Goal: Communication & Community: Ask a question

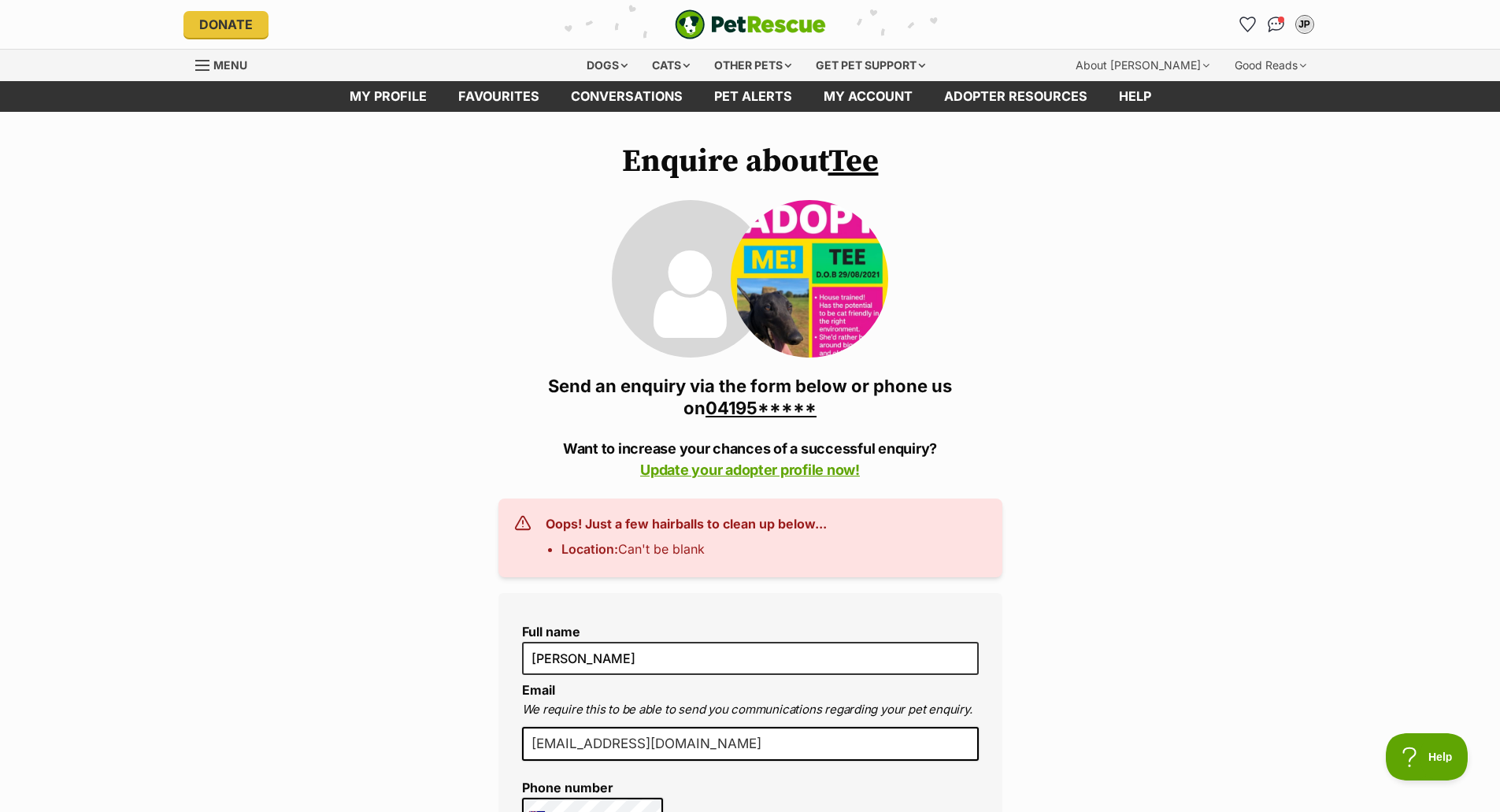
click at [853, 162] on link "Tee" at bounding box center [853, 161] width 50 height 40
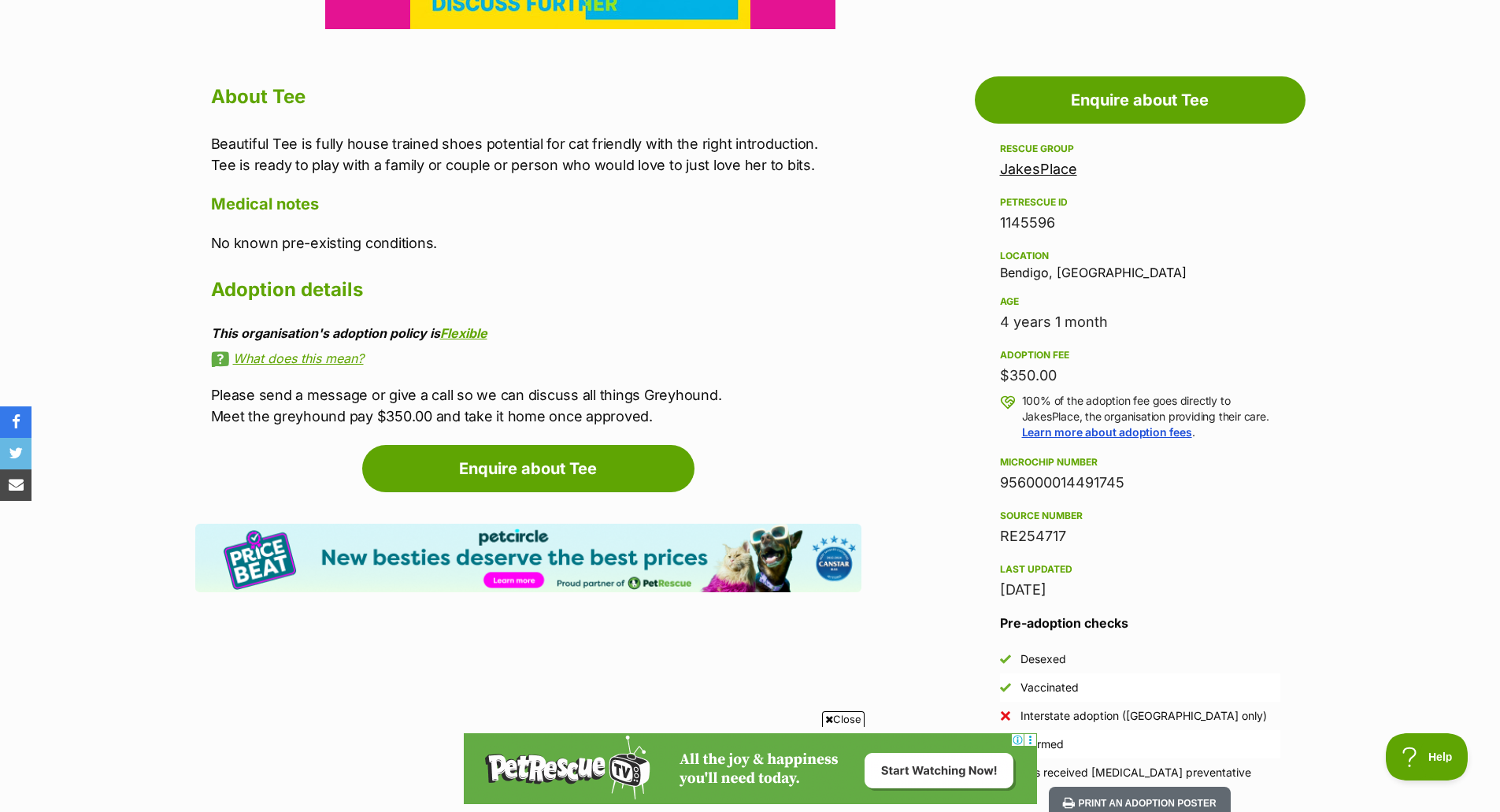
scroll to position [787, 0]
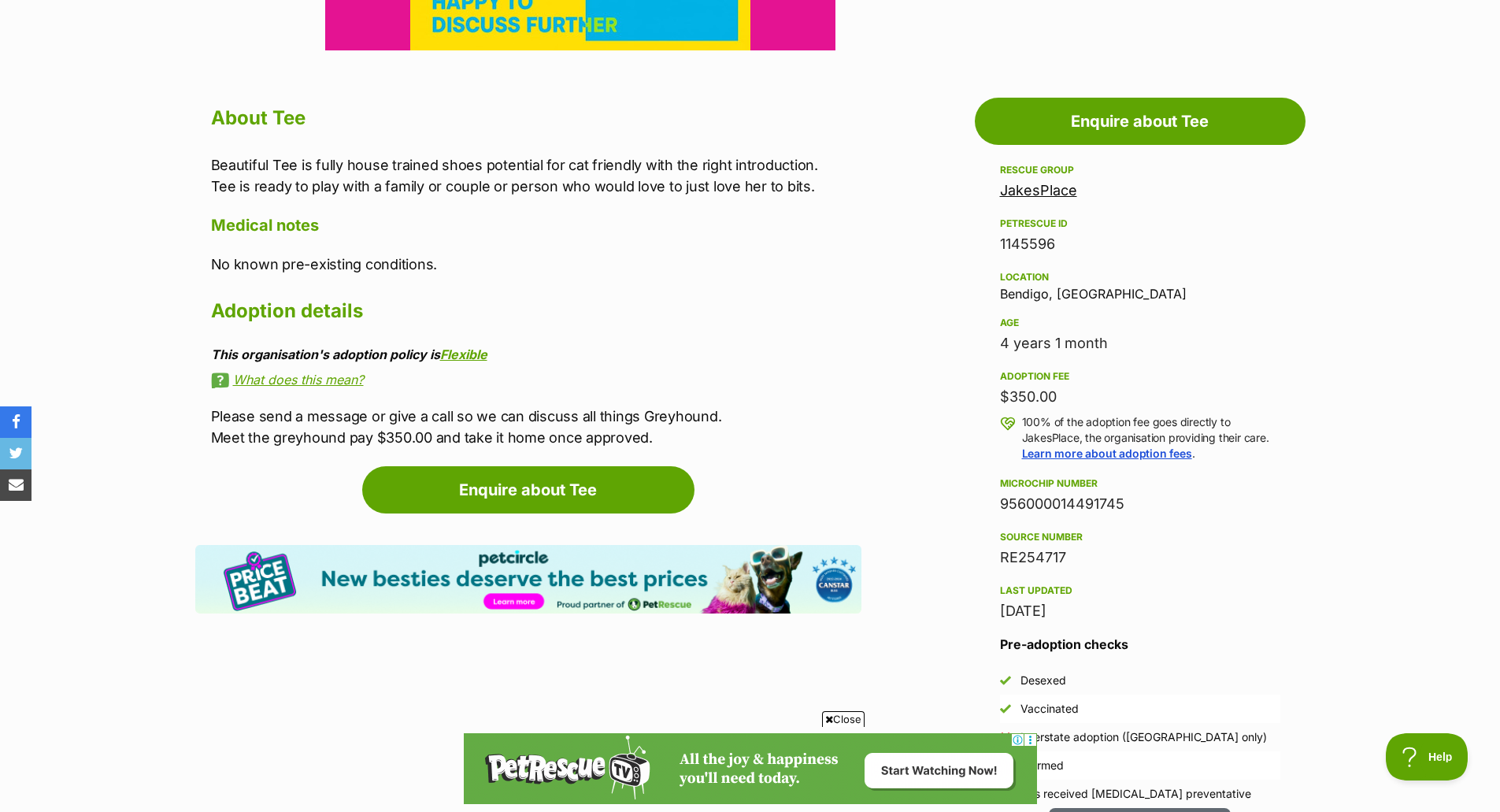
drag, startPoint x: 915, startPoint y: 237, endPoint x: 907, endPoint y: 236, distance: 8.1
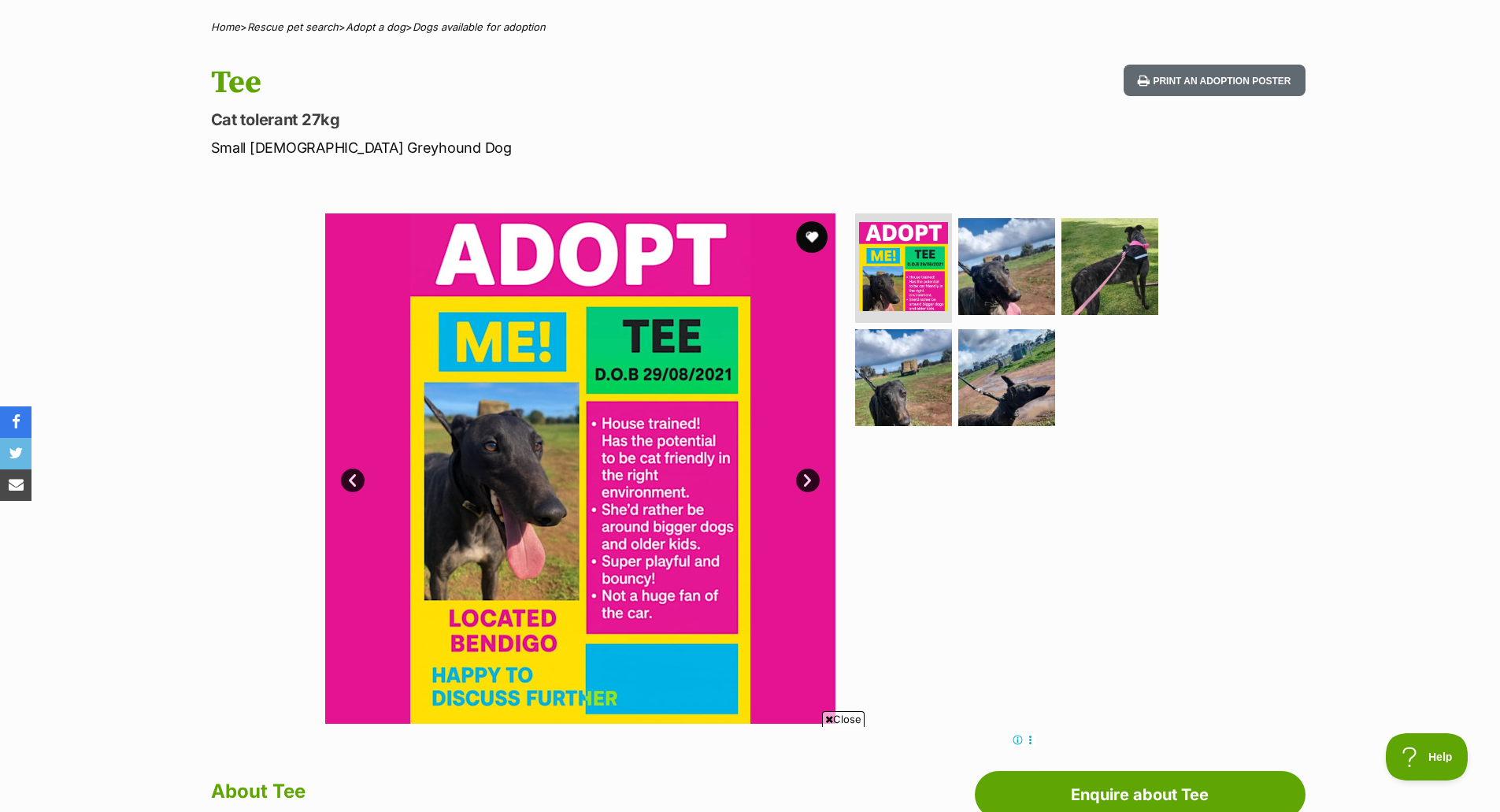
scroll to position [236, 0]
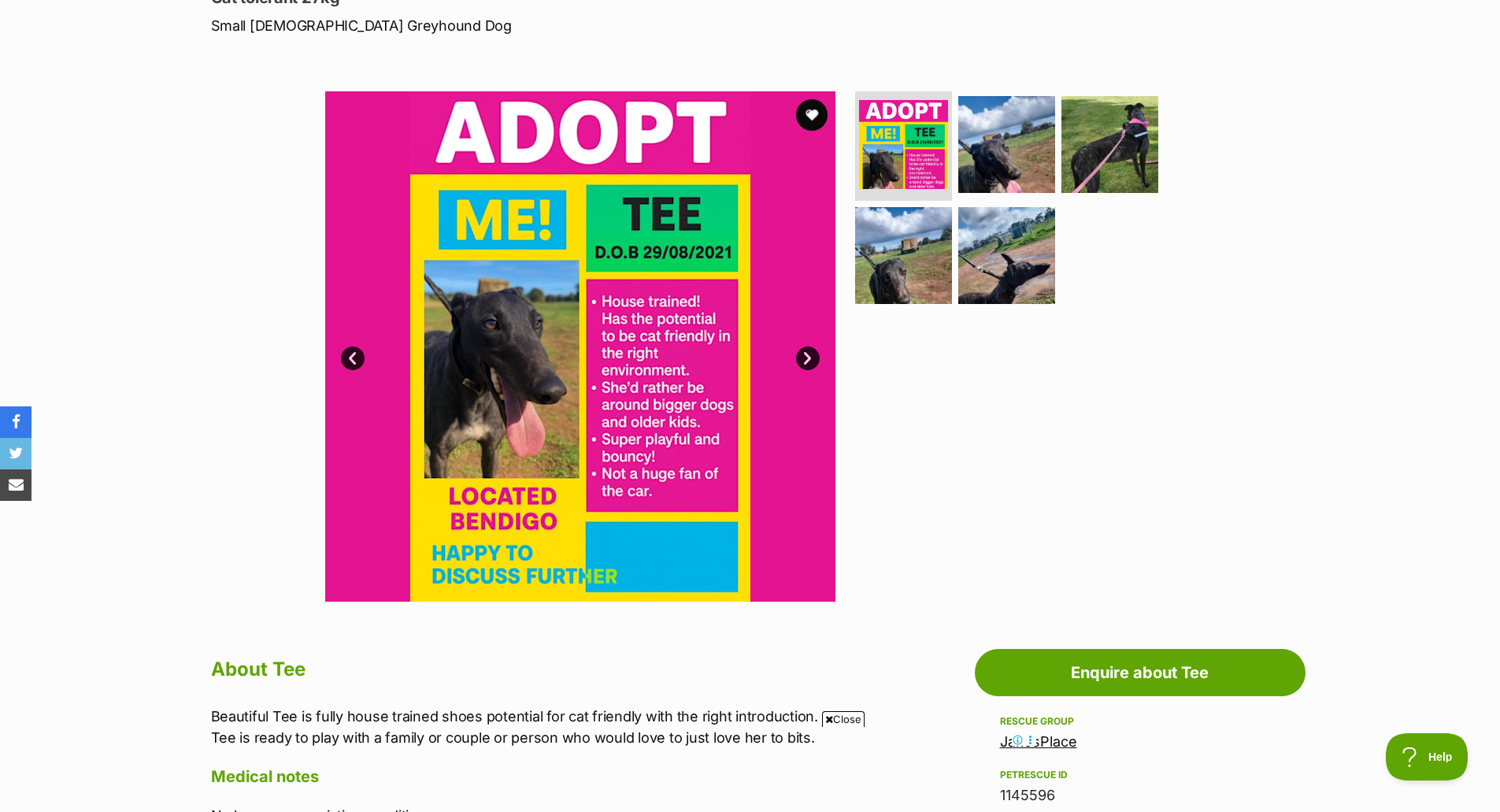
click at [1338, 206] on div "Available 1 of 5 images 1 of 5 images 1 of 5 images 1 of 5 images 1 of 5 images…" at bounding box center [750, 334] width 1500 height 534
click at [1338, 205] on div "Available 1 of 5 images 1 of 5 images 1 of 5 images 1 of 5 images 1 of 5 images…" at bounding box center [750, 334] width 1500 height 534
click at [1335, 203] on div "Available 1 of 5 images 1 of 5 images 1 of 5 images 1 of 5 images 1 of 5 images…" at bounding box center [750, 334] width 1500 height 534
click at [1352, 186] on div "Available 1 of 5 images 1 of 5 images 1 of 5 images 1 of 5 images 1 of 5 images…" at bounding box center [750, 334] width 1500 height 534
click at [1352, 185] on div "Available 1 of 5 images 1 of 5 images 1 of 5 images 1 of 5 images 1 of 5 images…" at bounding box center [750, 334] width 1500 height 534
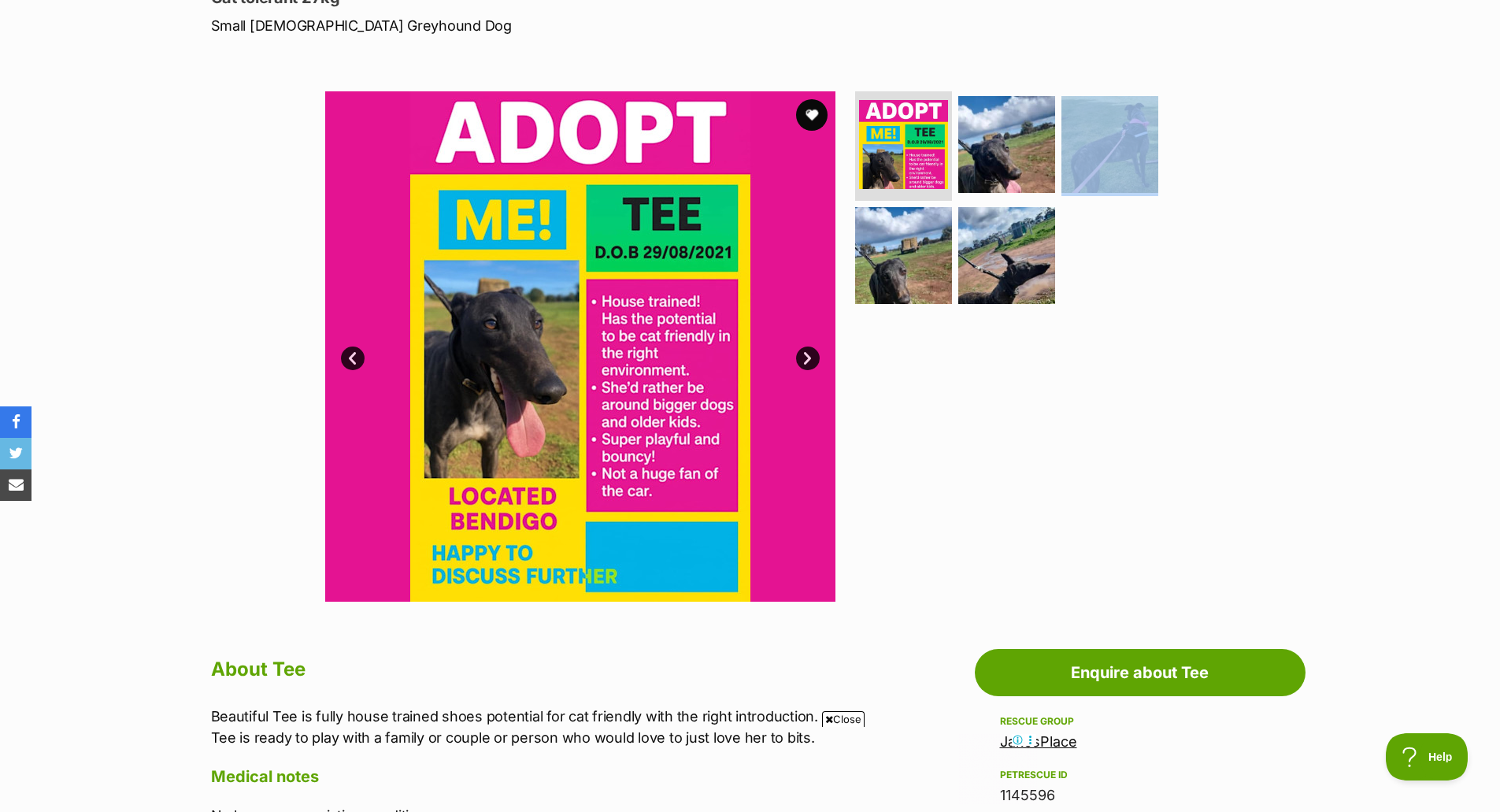
click at [1353, 184] on div "Available 1 of 5 images 1 of 5 images 1 of 5 images 1 of 5 images 1 of 5 images…" at bounding box center [750, 334] width 1500 height 534
click at [1346, 171] on div "Available 1 of 5 images 1 of 5 images 1 of 5 images 1 of 5 images 1 of 5 images…" at bounding box center [750, 334] width 1500 height 534
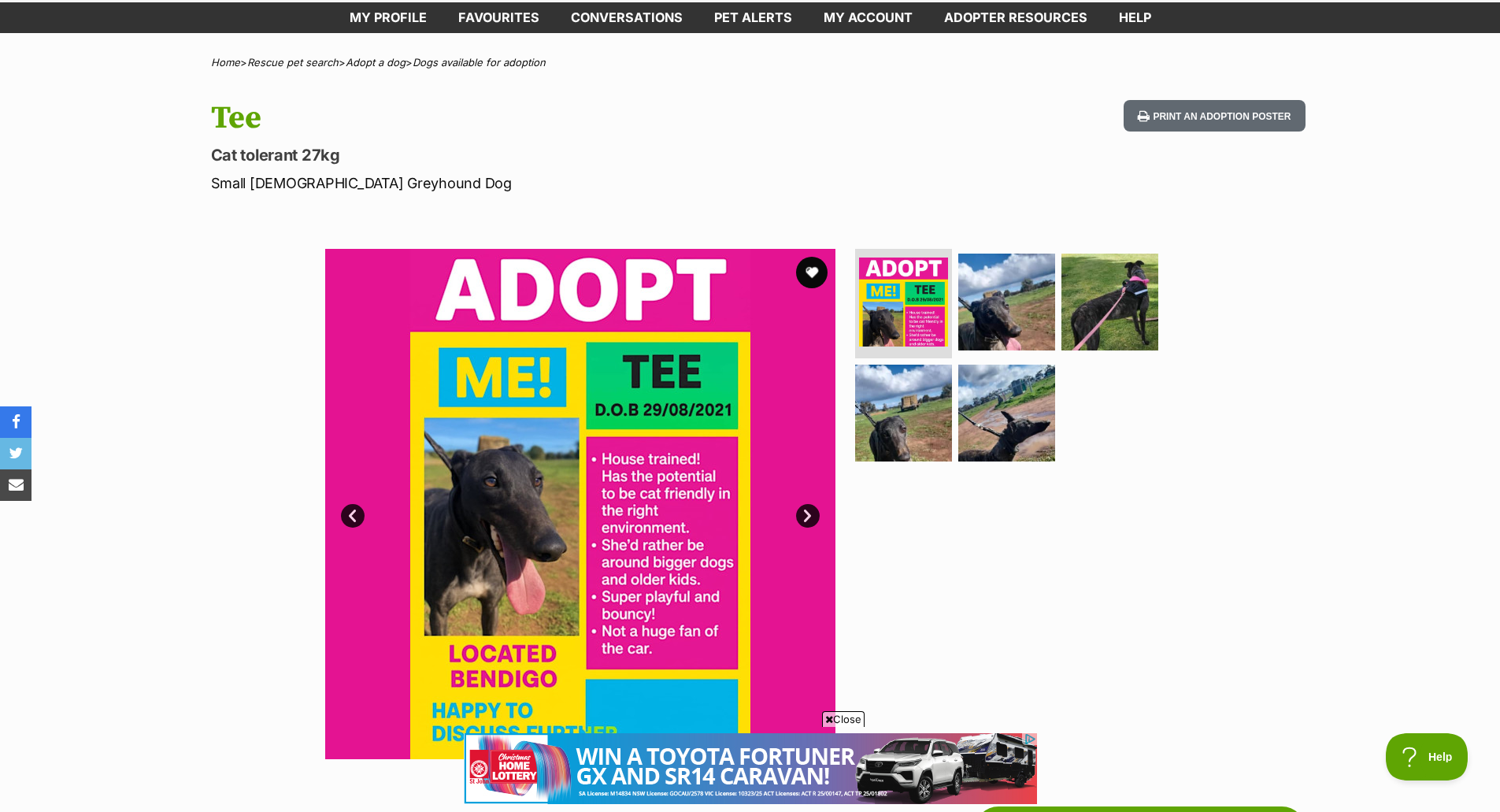
scroll to position [0, 0]
click at [778, 115] on h1 "Tee" at bounding box center [543, 118] width 666 height 37
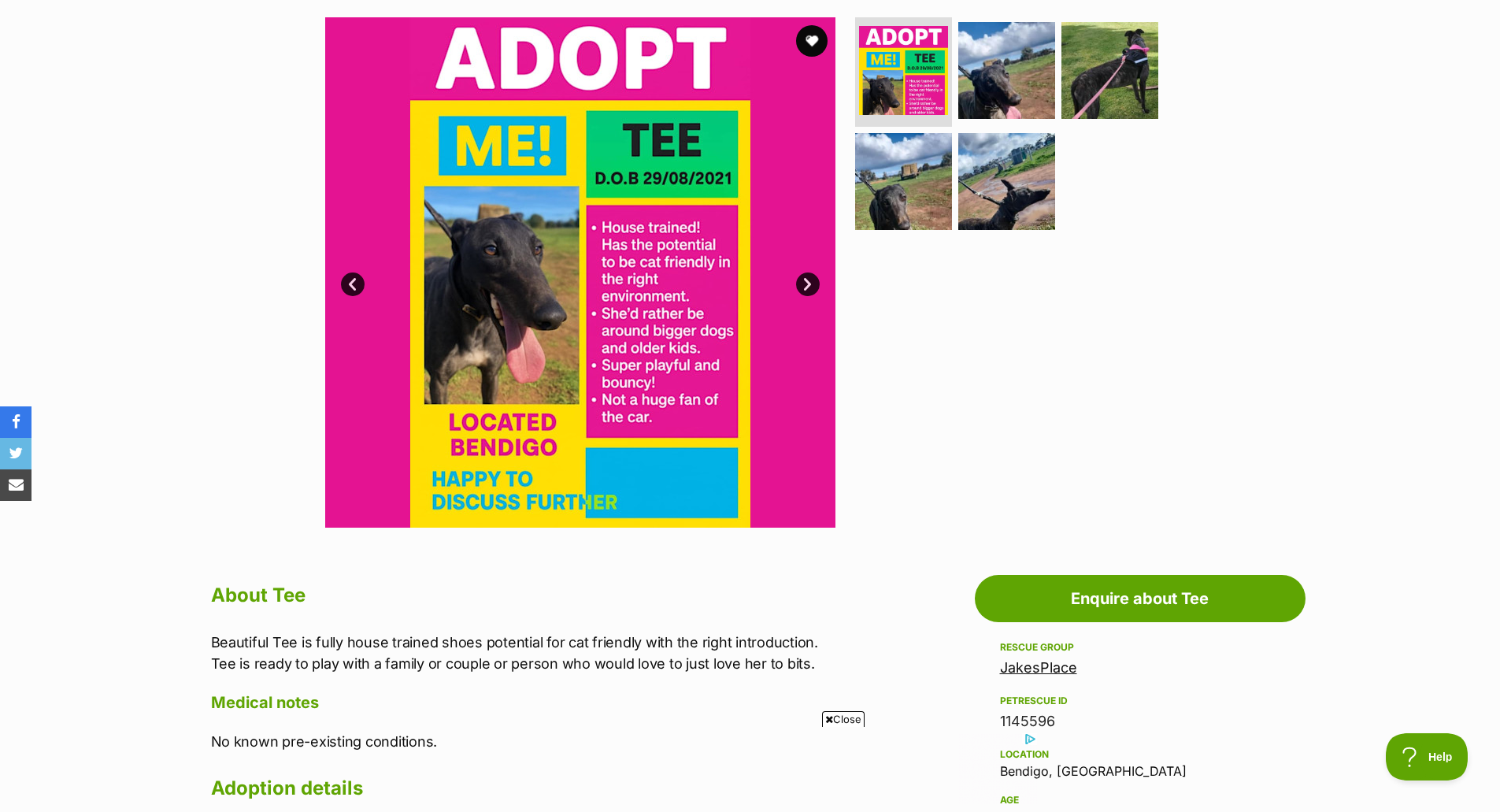
scroll to position [157, 0]
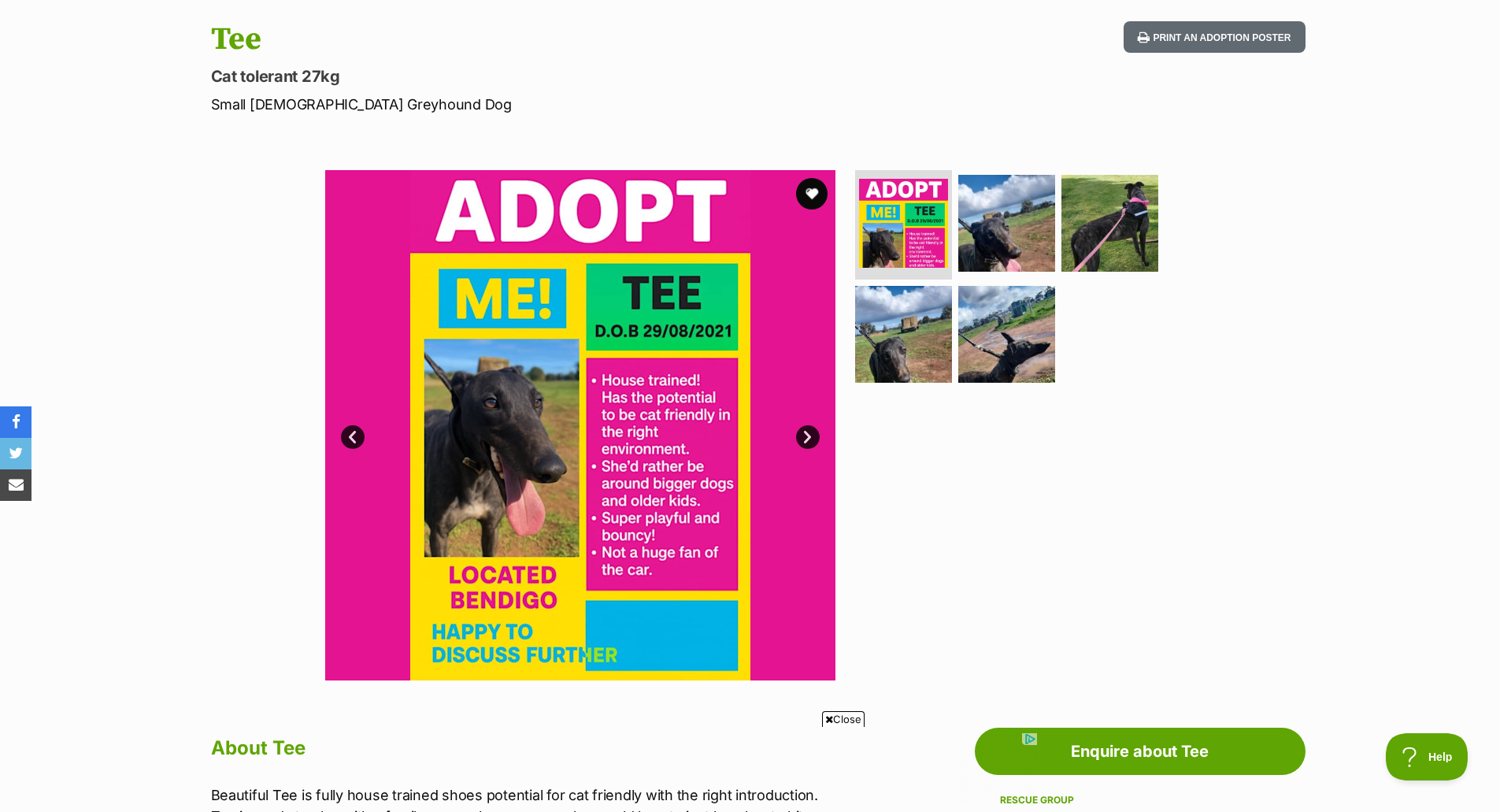
click at [1272, 241] on div "Available 1 of 5 images 1 of 5 images 1 of 5 images 1 of 5 images 1 of 5 images…" at bounding box center [750, 413] width 1500 height 534
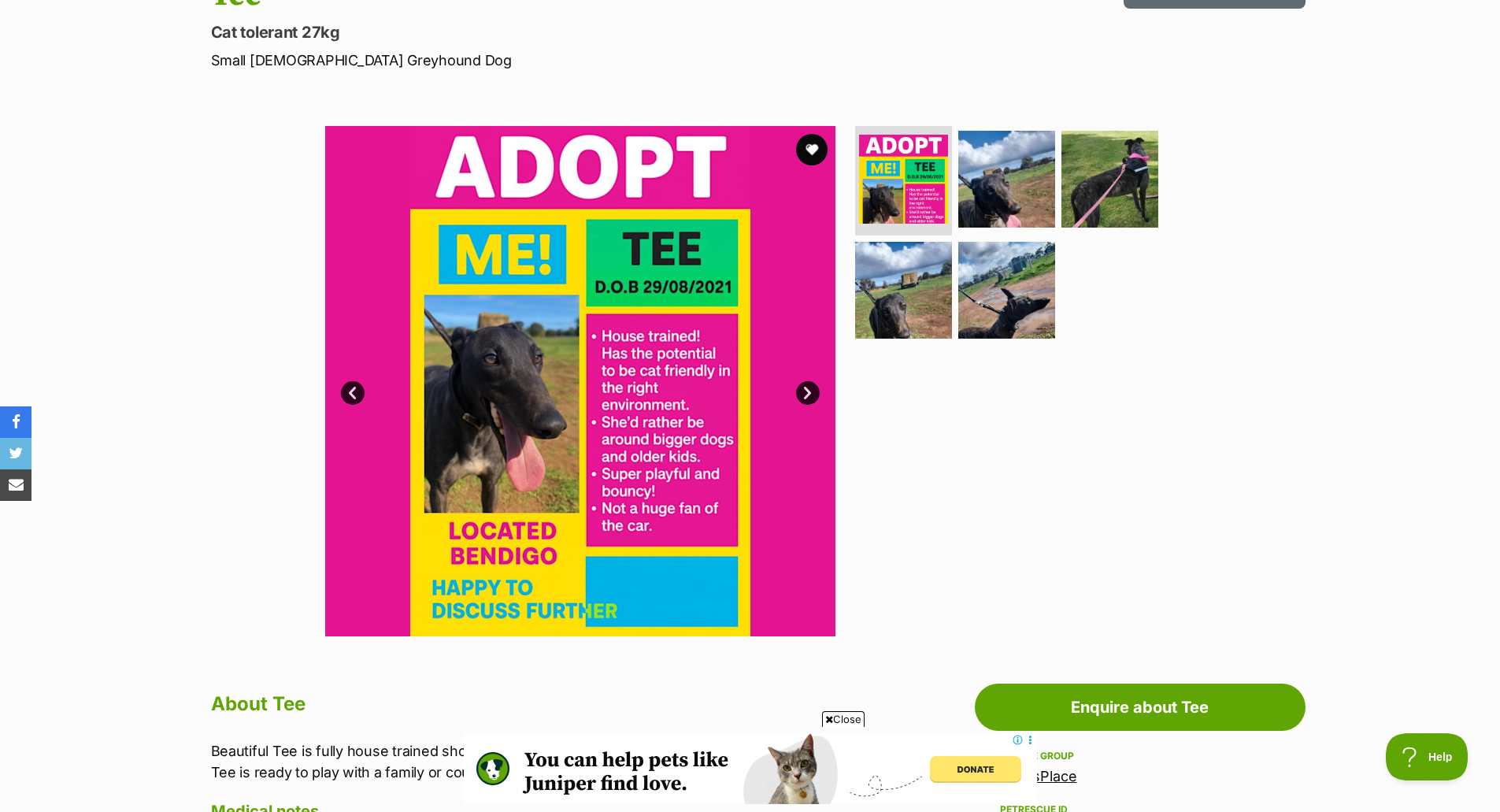
scroll to position [79, 0]
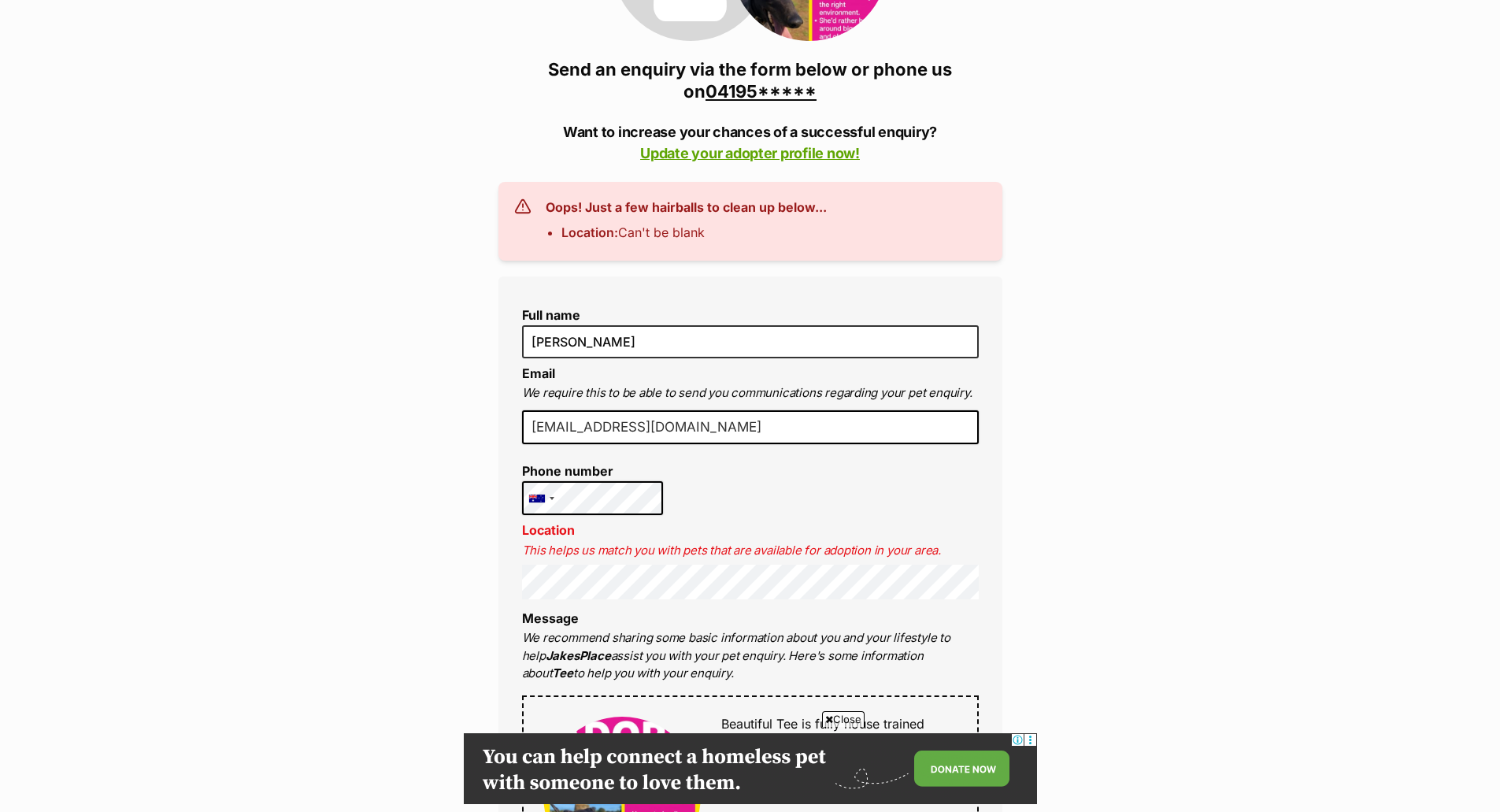
scroll to position [315, 0]
click at [783, 88] on link "04195*****" at bounding box center [761, 93] width 111 height 21
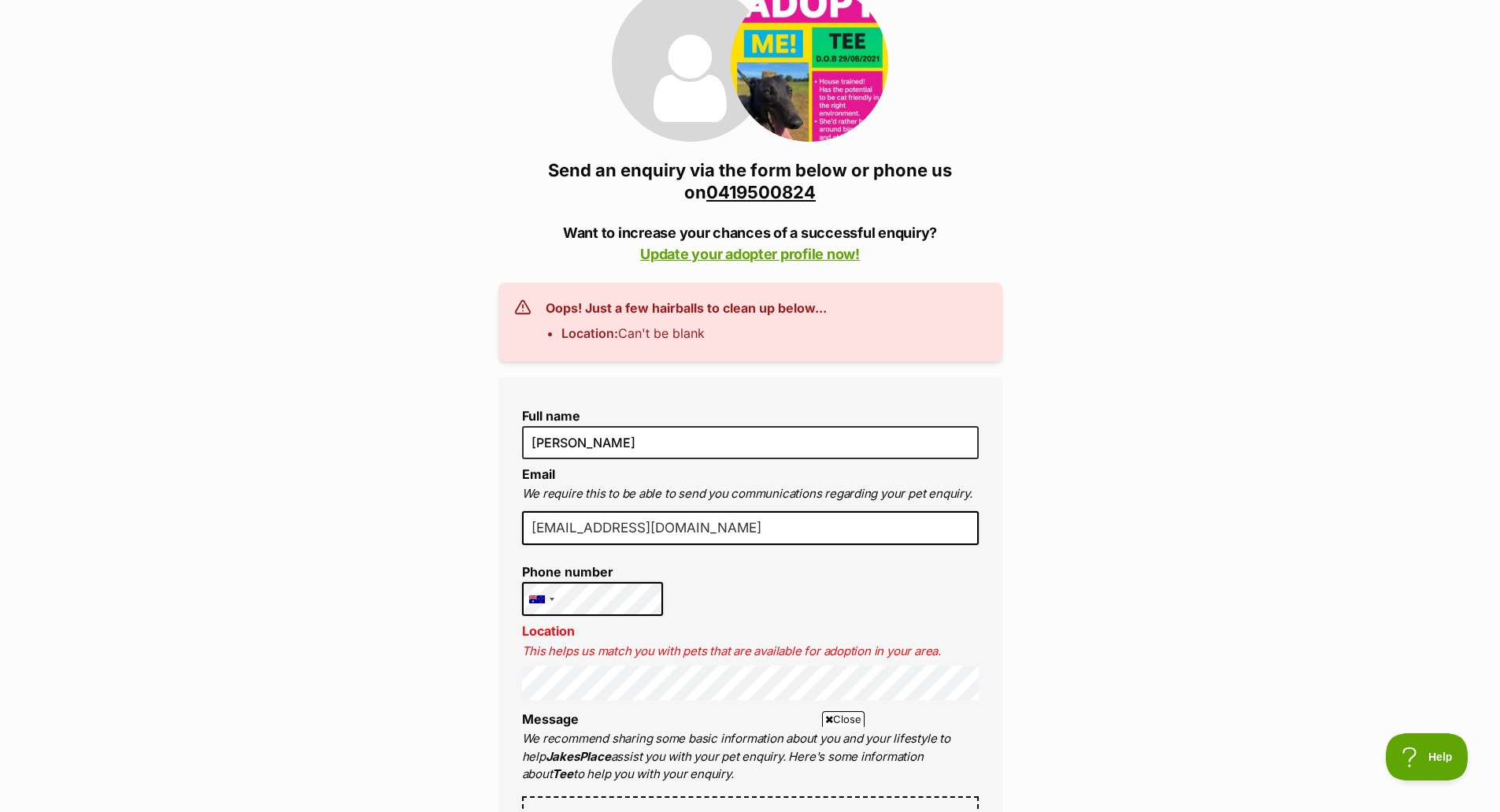
scroll to position [0, 0]
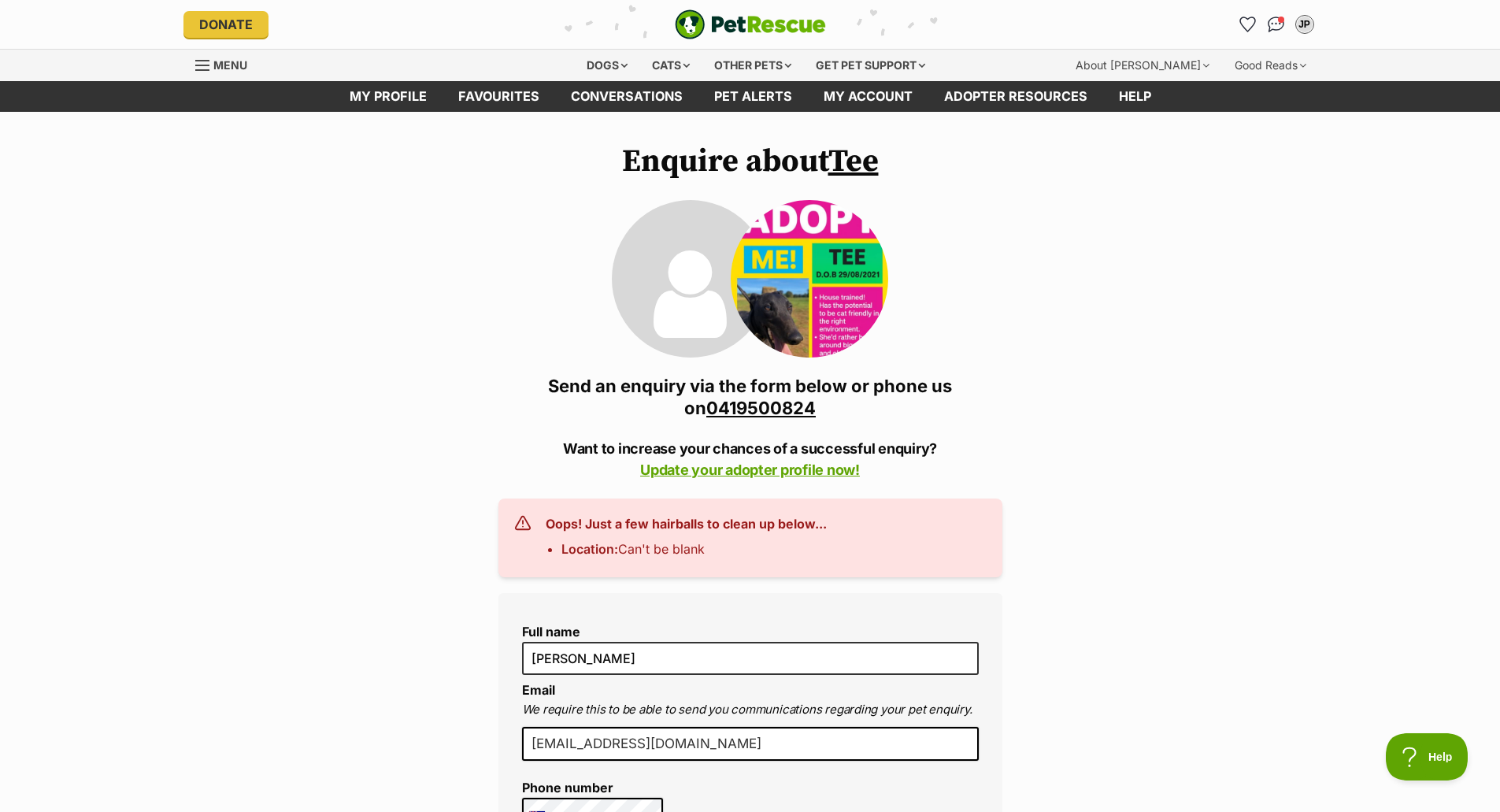
click at [867, 154] on link "Tee" at bounding box center [853, 161] width 50 height 40
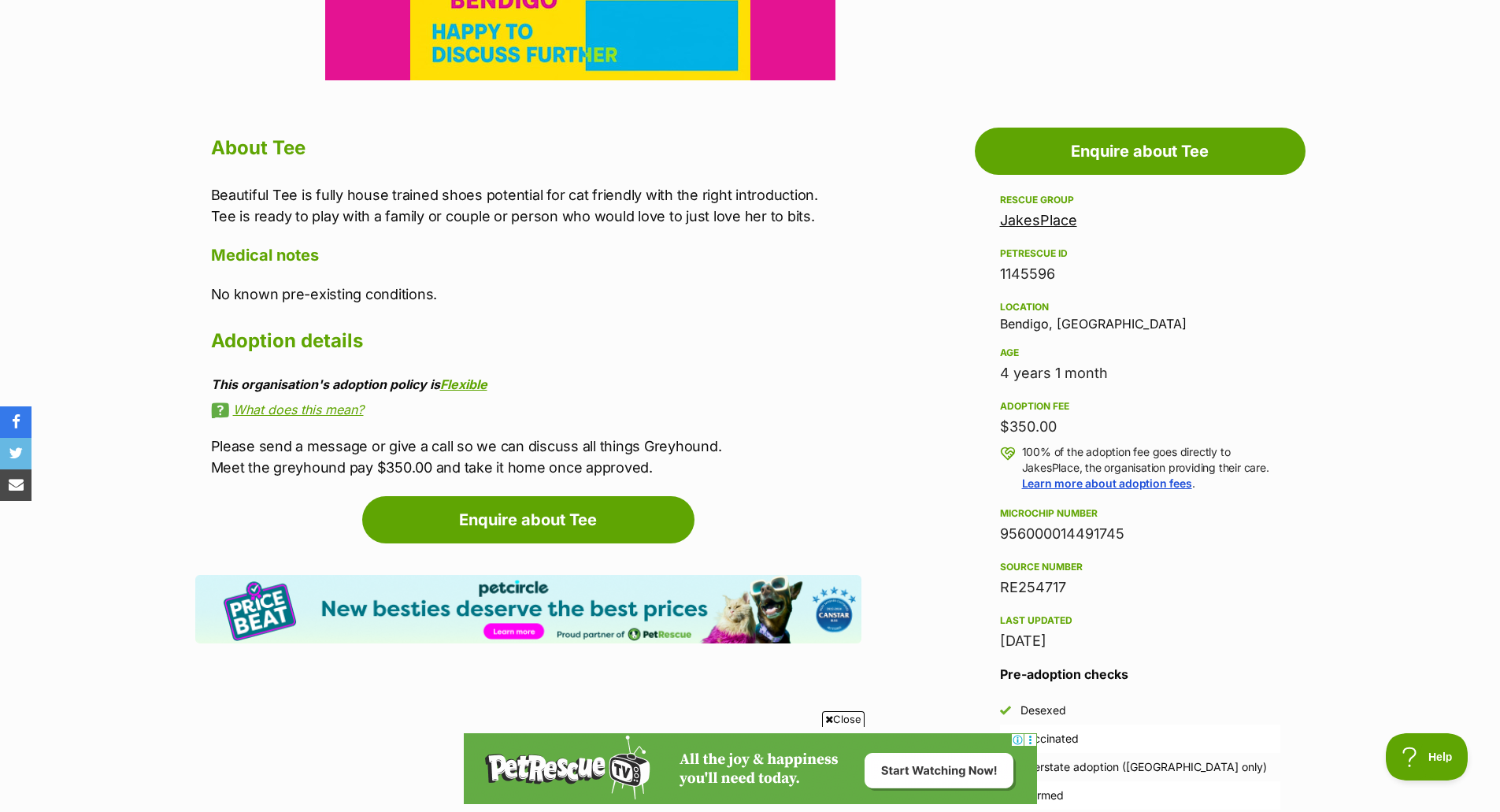
scroll to position [866, 0]
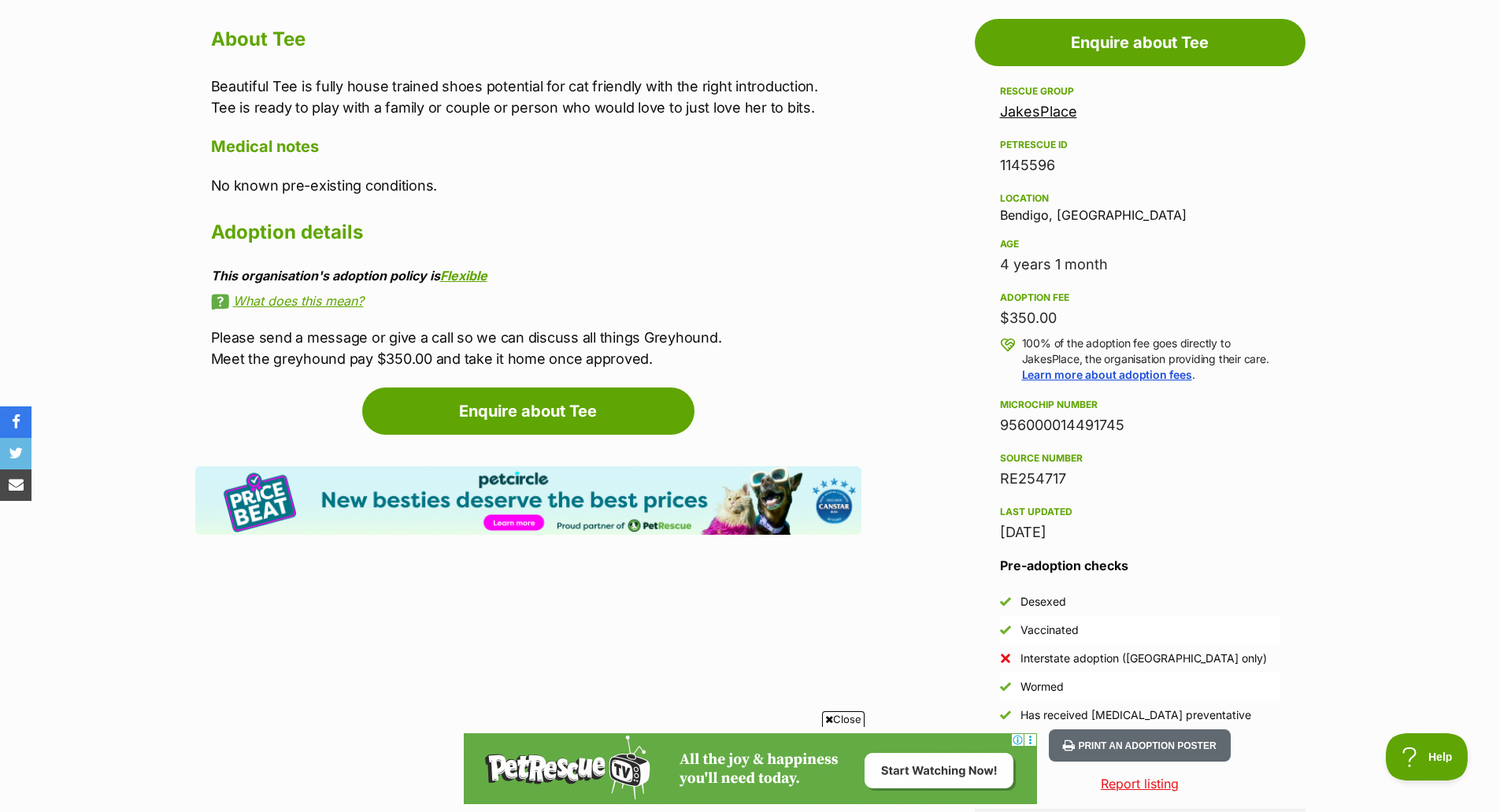
click at [1399, 226] on section "Home > Rescue pet search > Adopt a dog > Dogs available for adoption Tee Cat to…" at bounding box center [750, 451] width 1500 height 2364
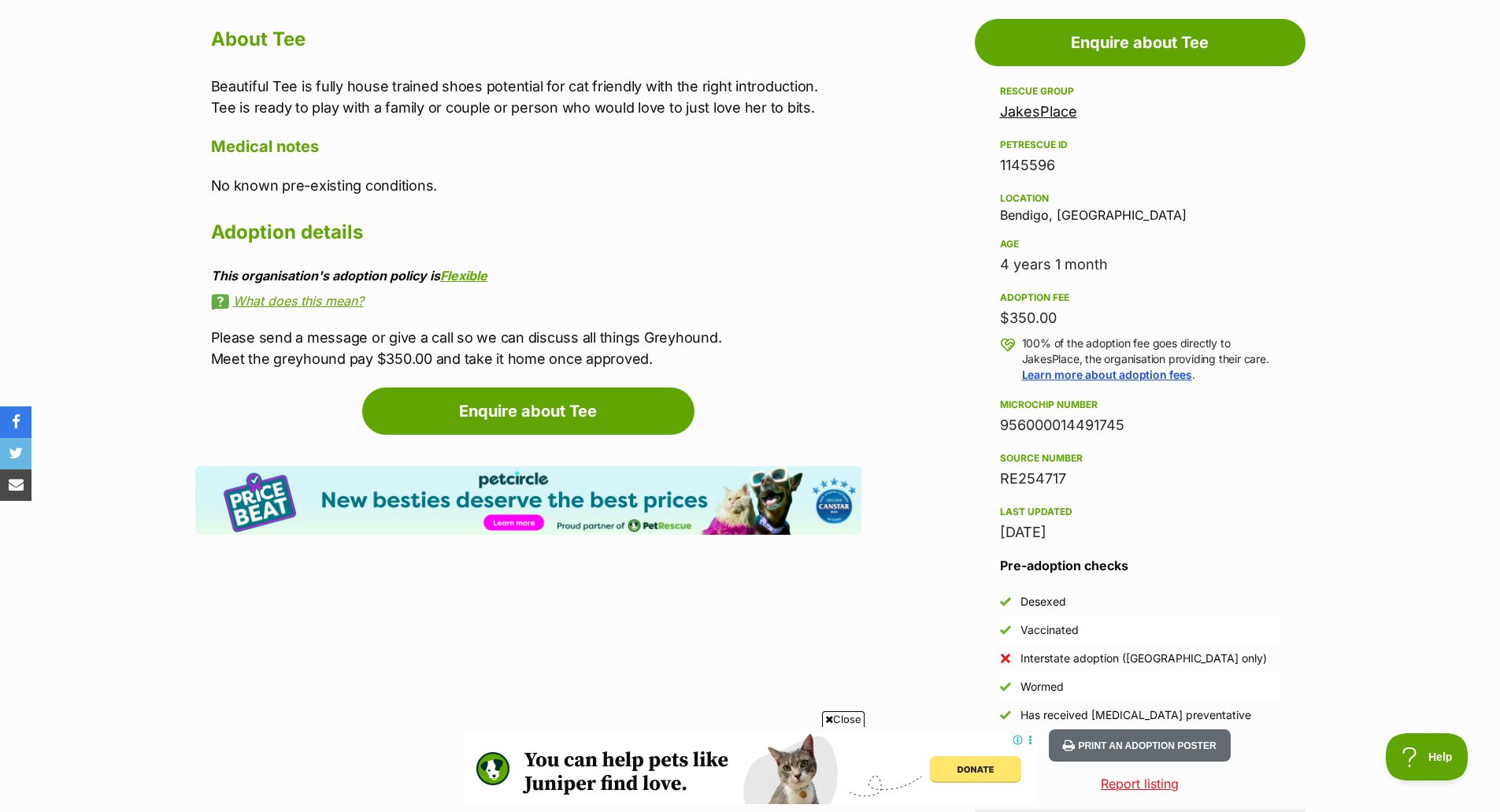
scroll to position [0, 0]
click at [1388, 185] on section "Home > Rescue pet search > Adopt a dog > Dogs available for adoption Tee Cat to…" at bounding box center [750, 451] width 1500 height 2364
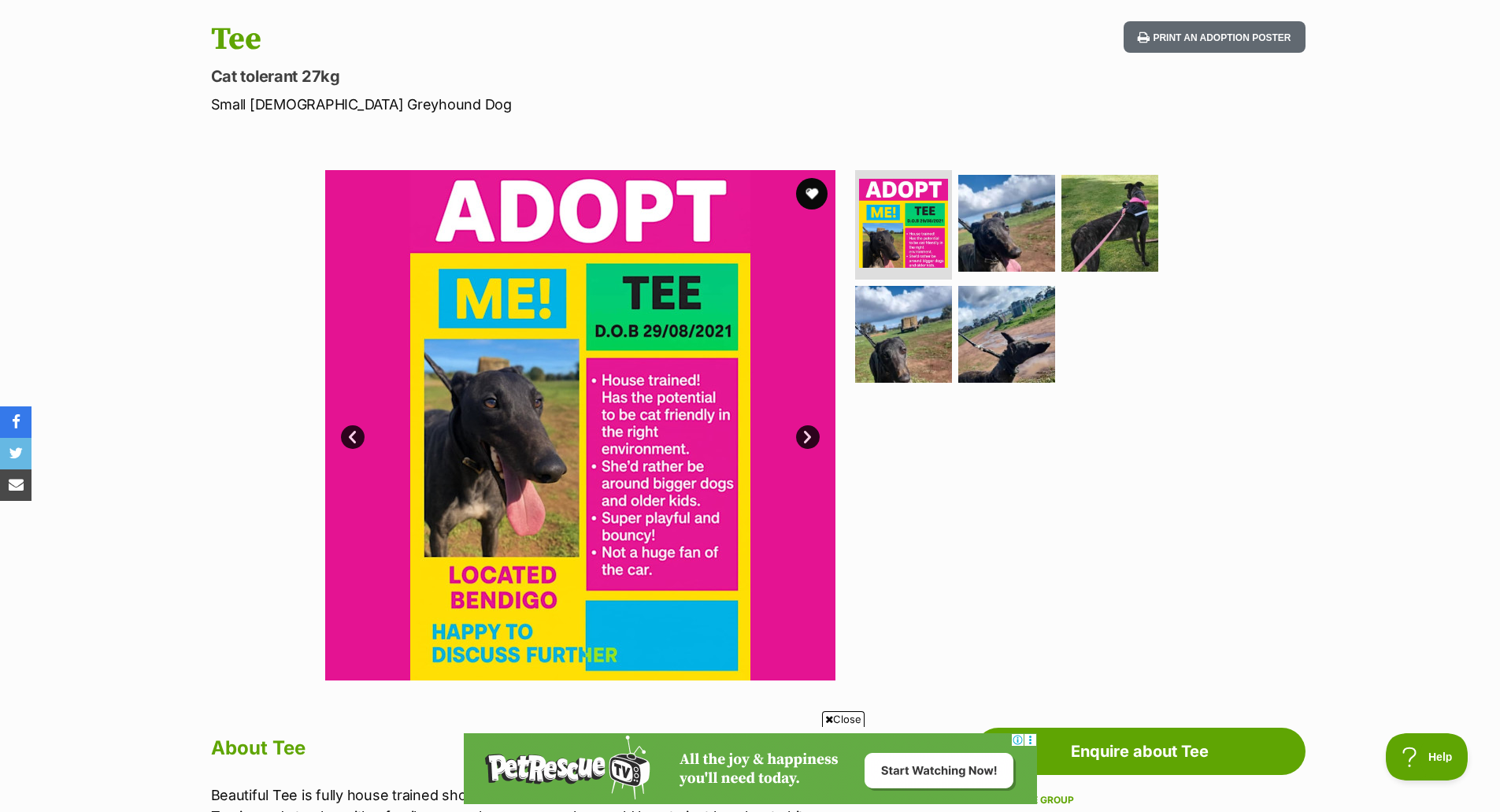
scroll to position [866, 0]
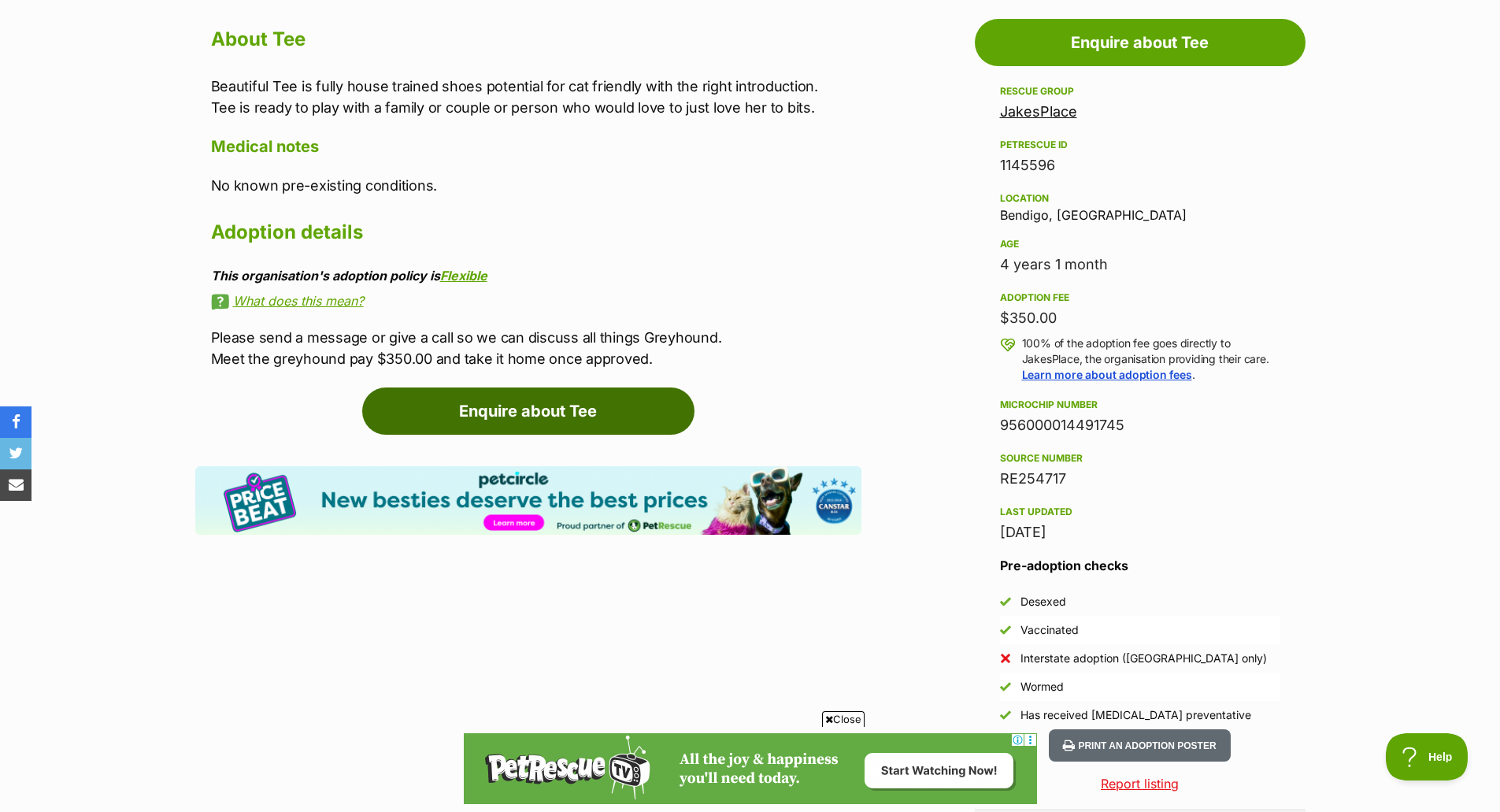
click at [544, 404] on link "Enquire about Tee" at bounding box center [528, 411] width 332 height 47
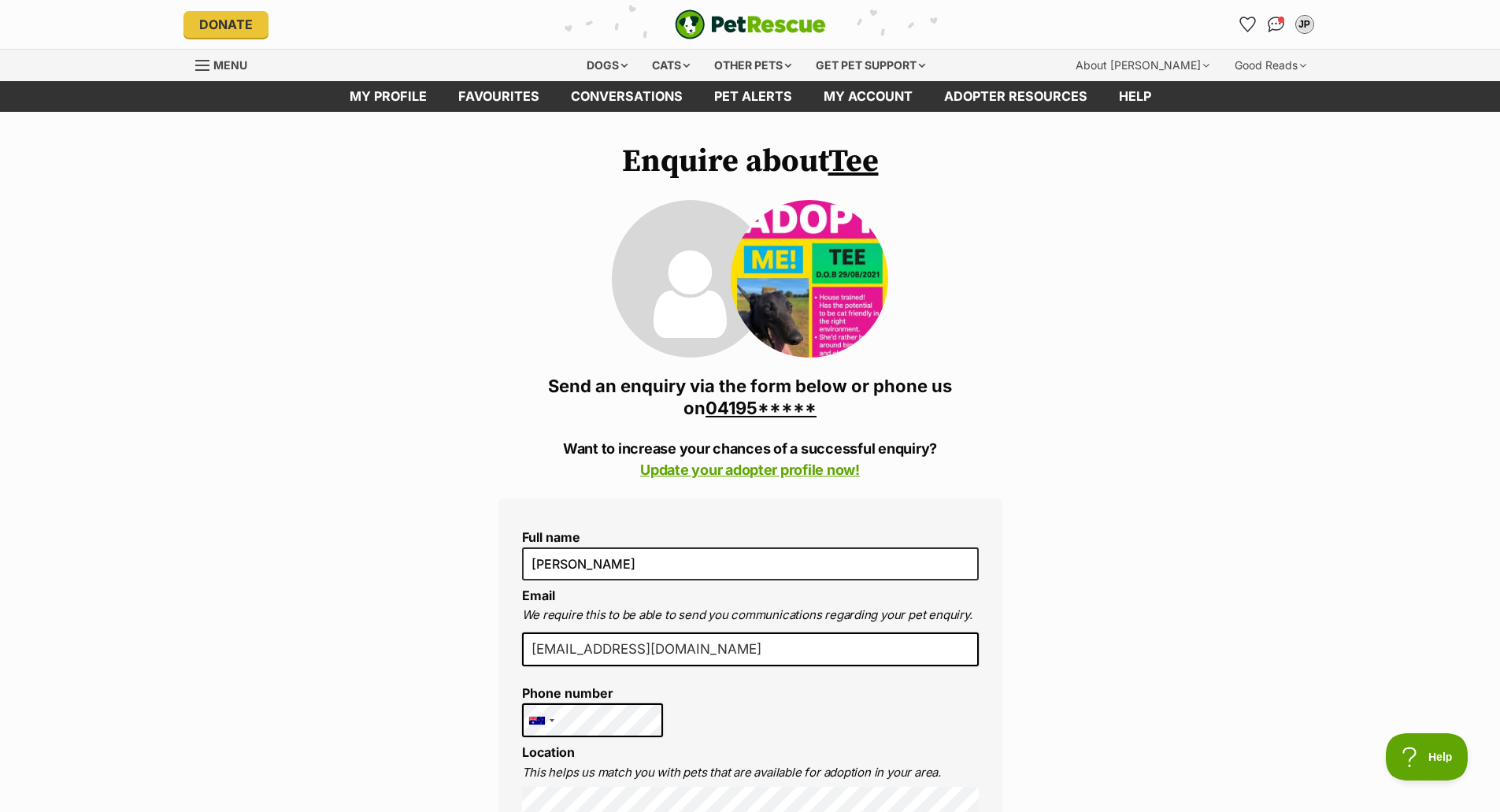
click at [782, 407] on link "04195*****" at bounding box center [761, 407] width 111 height 21
